Goal: Task Accomplishment & Management: Use online tool/utility

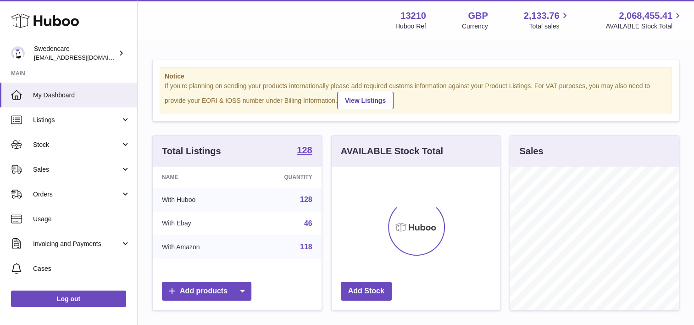
scroll to position [143, 169]
click at [46, 170] on span "Sales" at bounding box center [77, 169] width 88 height 9
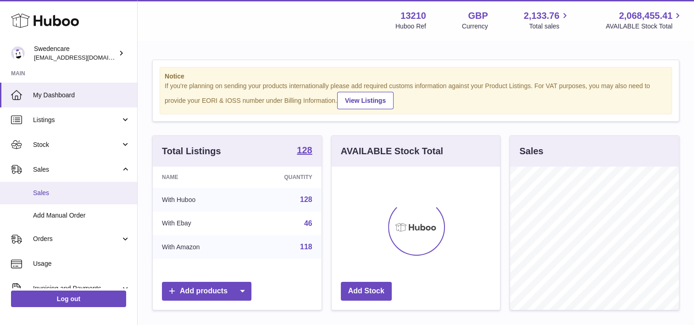
click at [72, 193] on span "Sales" at bounding box center [81, 192] width 97 height 9
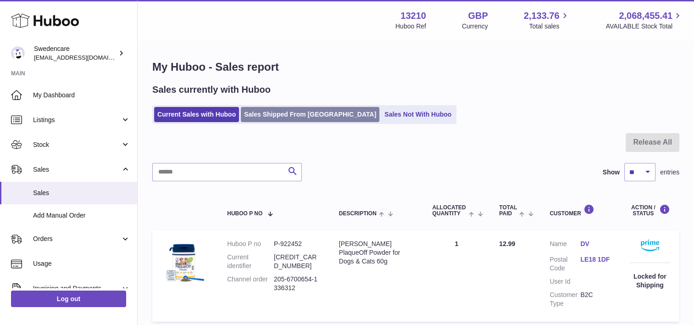
click at [290, 118] on link "Sales Shipped From Huboo" at bounding box center [310, 114] width 138 height 15
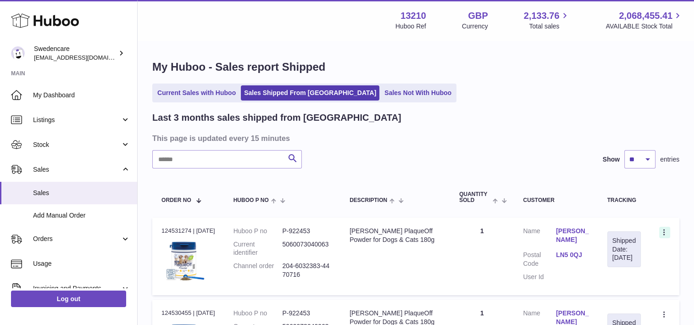
click at [666, 234] on icon at bounding box center [664, 232] width 11 height 9
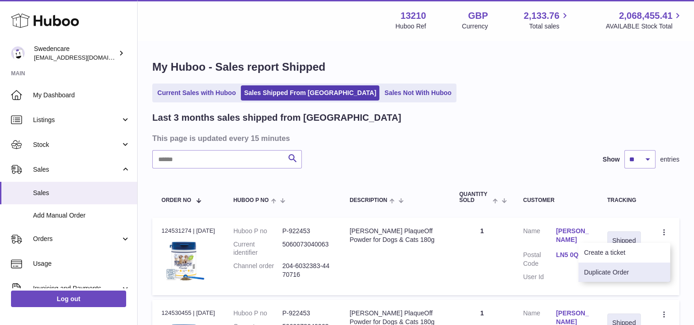
click at [623, 274] on li "Duplicate Order" at bounding box center [624, 272] width 92 height 20
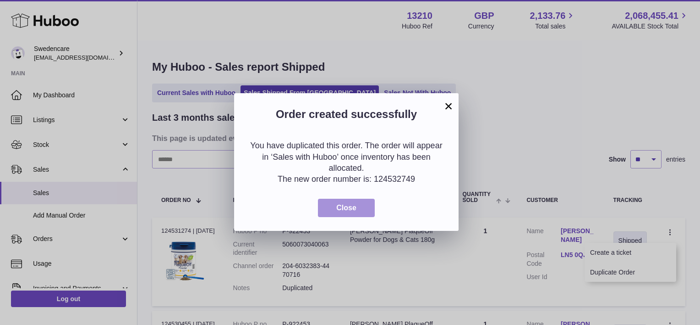
click at [365, 205] on button "Close" at bounding box center [346, 207] width 57 height 19
